Goal: Transaction & Acquisition: Purchase product/service

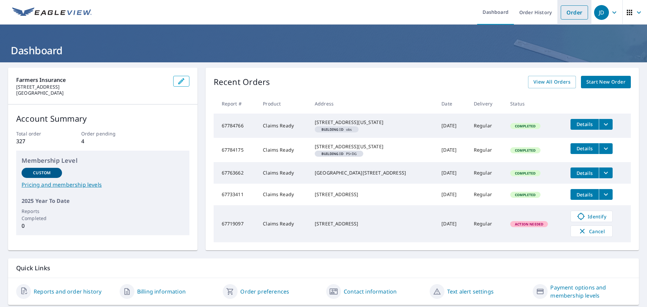
click at [566, 11] on link "Order" at bounding box center [574, 12] width 27 height 14
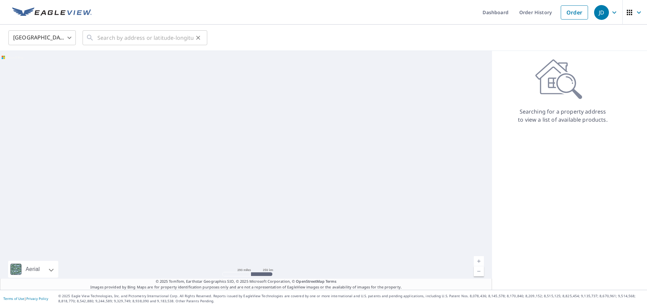
click at [93, 38] on icon at bounding box center [90, 38] width 8 height 8
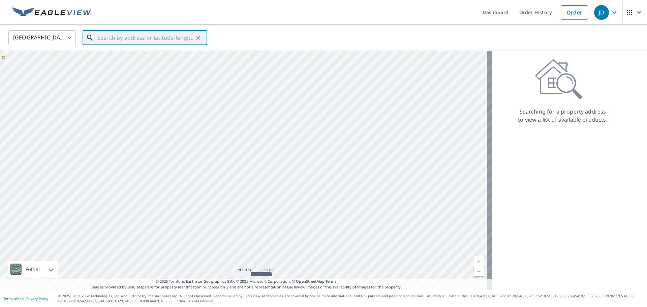
paste input "[STREET_ADDRESS]"
click at [144, 66] on p "[GEOGRAPHIC_DATA]" at bounding box center [149, 64] width 106 height 7
type input "[STREET_ADDRESS]"
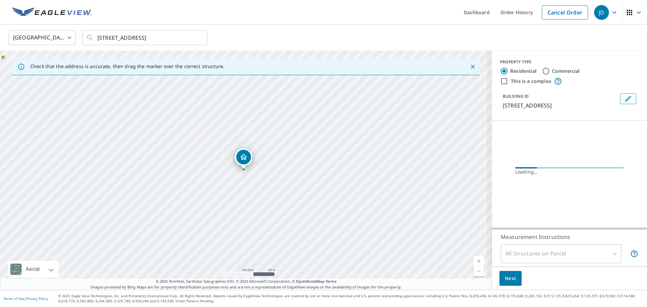
scroll to position [0, 0]
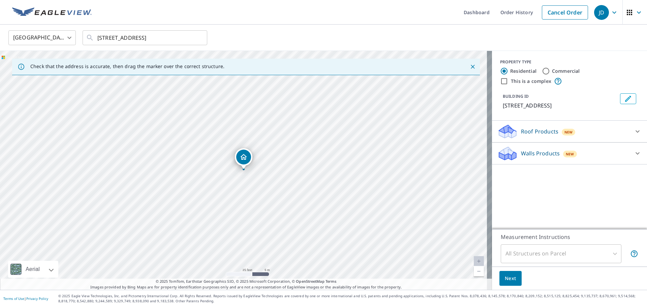
click at [190, 153] on div "[STREET_ADDRESS]" at bounding box center [246, 170] width 492 height 239
drag, startPoint x: 241, startPoint y: 158, endPoint x: 184, endPoint y: 143, distance: 58.7
drag, startPoint x: 369, startPoint y: 103, endPoint x: 419, endPoint y: 135, distance: 59.6
click at [419, 135] on div "[STREET_ADDRESS]" at bounding box center [246, 170] width 492 height 239
drag, startPoint x: 433, startPoint y: 178, endPoint x: 414, endPoint y: 144, distance: 38.9
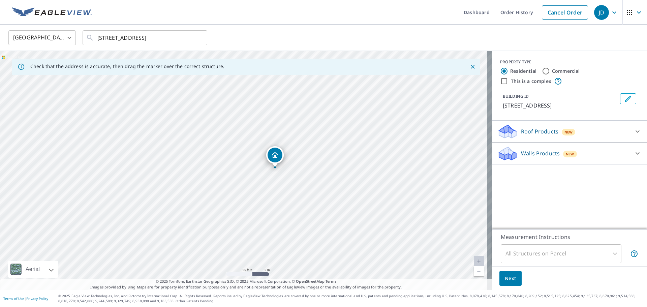
click at [414, 144] on div "[STREET_ADDRESS]" at bounding box center [246, 170] width 492 height 239
click at [545, 255] on div "All Structures on Parcel" at bounding box center [561, 253] width 121 height 19
click at [613, 253] on div "All Structures on Parcel" at bounding box center [561, 253] width 121 height 19
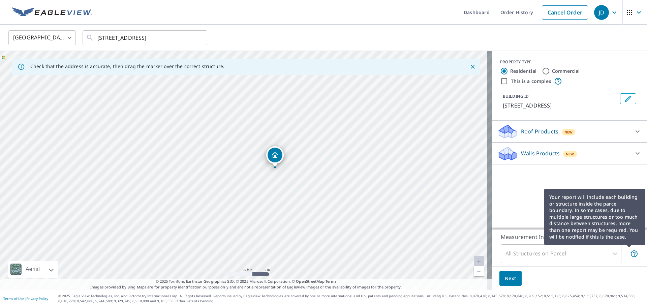
click at [631, 252] on icon at bounding box center [635, 254] width 8 height 8
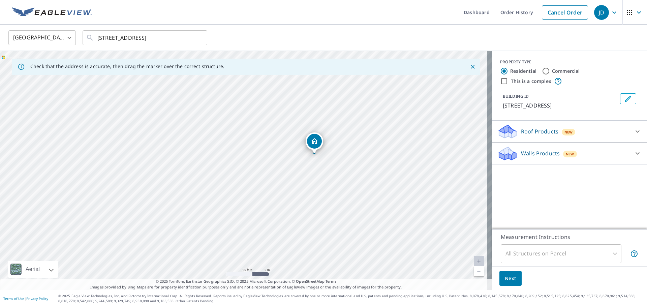
drag, startPoint x: 268, startPoint y: 206, endPoint x: 322, endPoint y: 202, distance: 54.2
click at [319, 202] on div "[STREET_ADDRESS]" at bounding box center [246, 170] width 492 height 239
drag, startPoint x: 321, startPoint y: 108, endPoint x: 341, endPoint y: 187, distance: 81.5
click at [341, 187] on div "[STREET_ADDRESS]" at bounding box center [246, 170] width 492 height 239
click at [507, 277] on span "Next" at bounding box center [510, 278] width 11 height 8
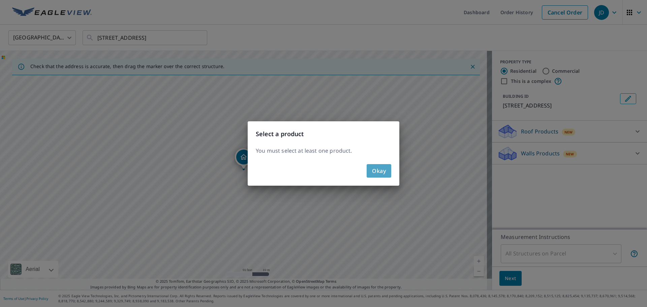
click at [388, 171] on button "Okay" at bounding box center [379, 170] width 25 height 13
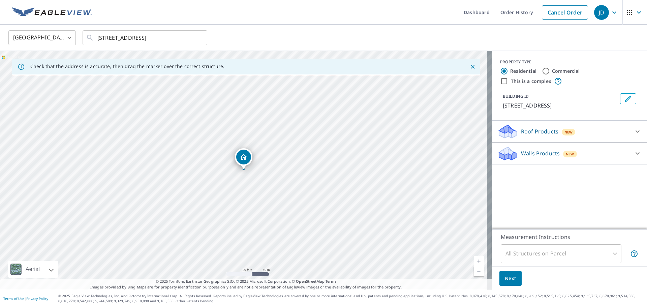
click at [592, 129] on div "Roof Products New" at bounding box center [564, 132] width 132 height 16
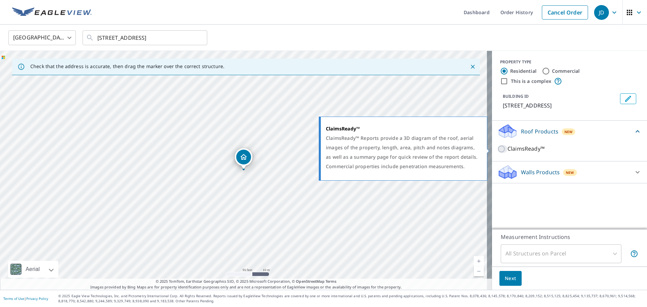
click at [498, 149] on input "ClaimsReady™" at bounding box center [503, 149] width 10 height 8
checkbox input "true"
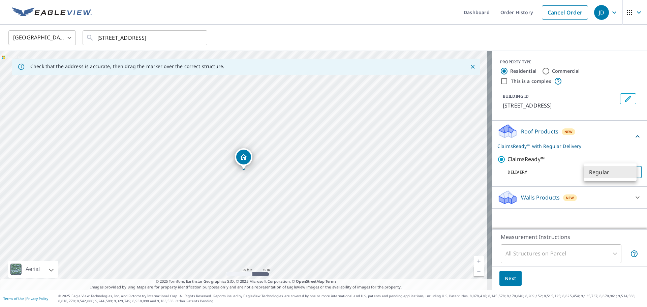
click at [623, 170] on body "JD JD Dashboard Order History Cancel Order JD United States [GEOGRAPHIC_DATA] ​…" at bounding box center [323, 153] width 647 height 307
click at [508, 280] on div at bounding box center [323, 153] width 647 height 307
click at [500, 273] on button "Next" at bounding box center [511, 278] width 22 height 15
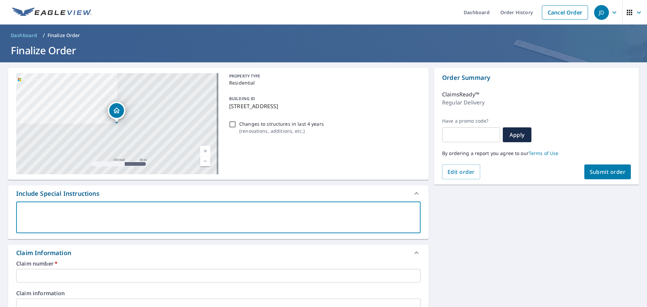
click at [55, 215] on textarea at bounding box center [218, 217] width 395 height 19
drag, startPoint x: 54, startPoint y: 213, endPoint x: 51, endPoint y: 272, distance: 59.8
click at [51, 272] on input "text" at bounding box center [218, 275] width 405 height 13
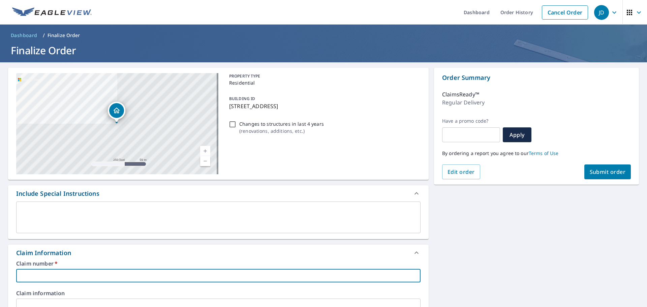
paste input "5039194392-1"
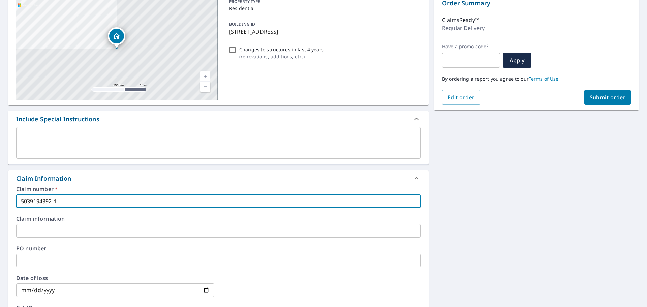
scroll to position [112, 0]
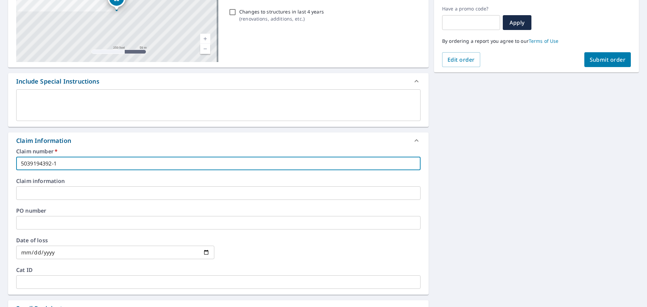
type input "5039194392-1"
click at [57, 192] on input "text" at bounding box center [218, 192] width 405 height 13
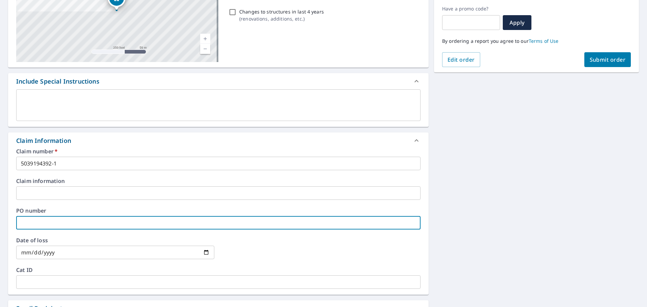
click at [49, 225] on input "text" at bounding box center [218, 222] width 405 height 13
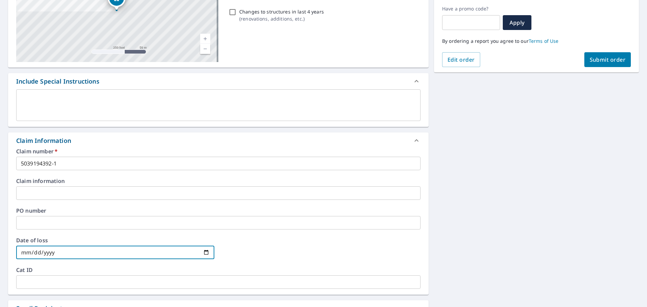
click at [45, 248] on input "date" at bounding box center [115, 252] width 198 height 13
type input "[DATE]"
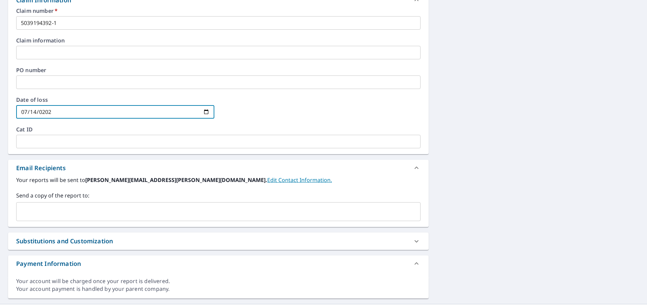
scroll to position [267, 0]
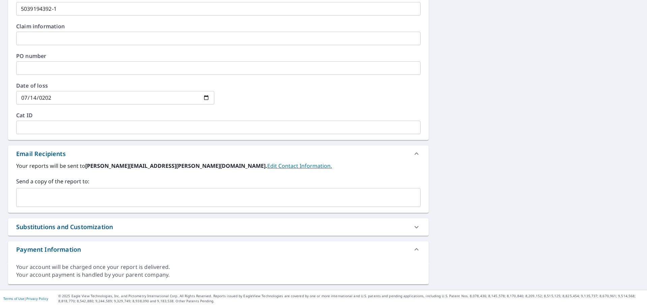
click at [164, 230] on div "Substitutions and Customization" at bounding box center [212, 227] width 393 height 9
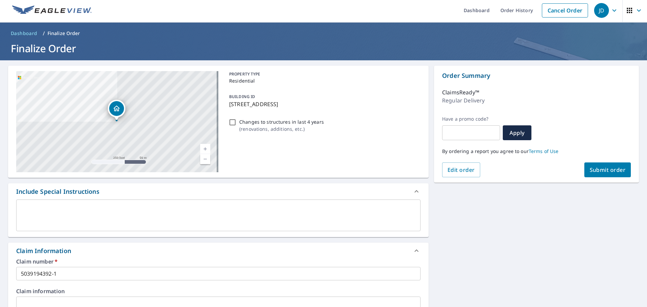
scroll to position [0, 0]
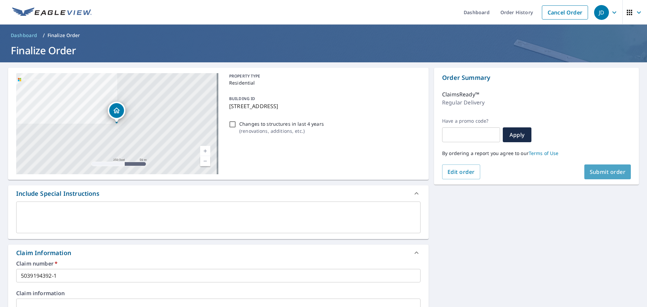
click at [599, 170] on span "Submit order" at bounding box center [608, 171] width 36 height 7
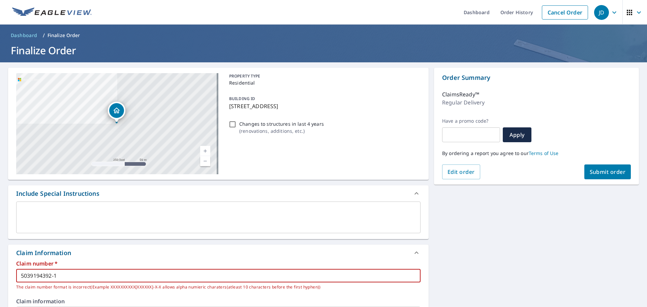
click at [60, 279] on input "5039194392-1" at bounding box center [218, 275] width 405 height 13
type input "5039194392-1-1"
click at [602, 173] on span "Submit order" at bounding box center [608, 171] width 36 height 7
